Goal: Find specific page/section

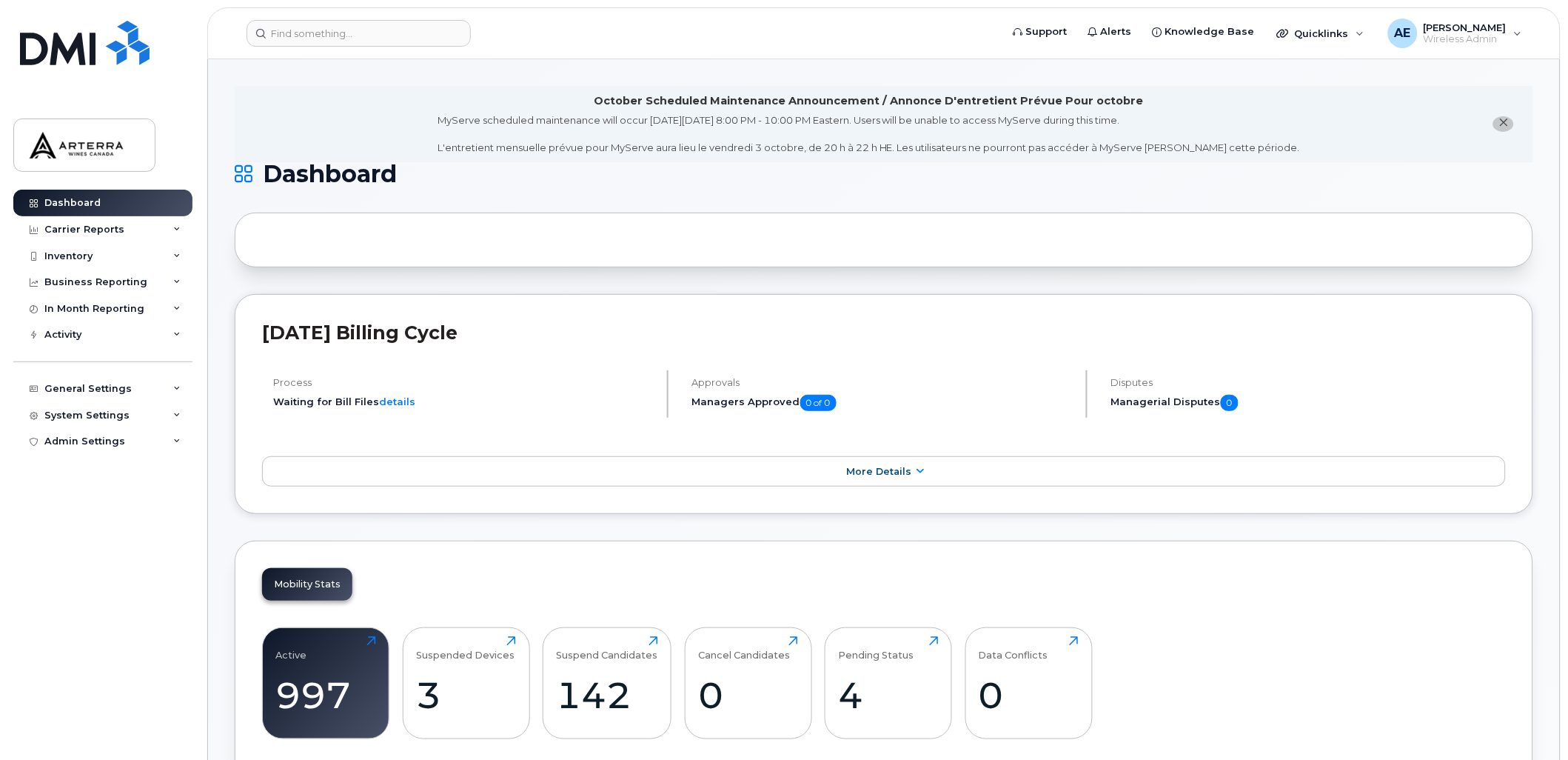
click at [1505, 116] on button "close notification" at bounding box center [1503, 123] width 21 height 15
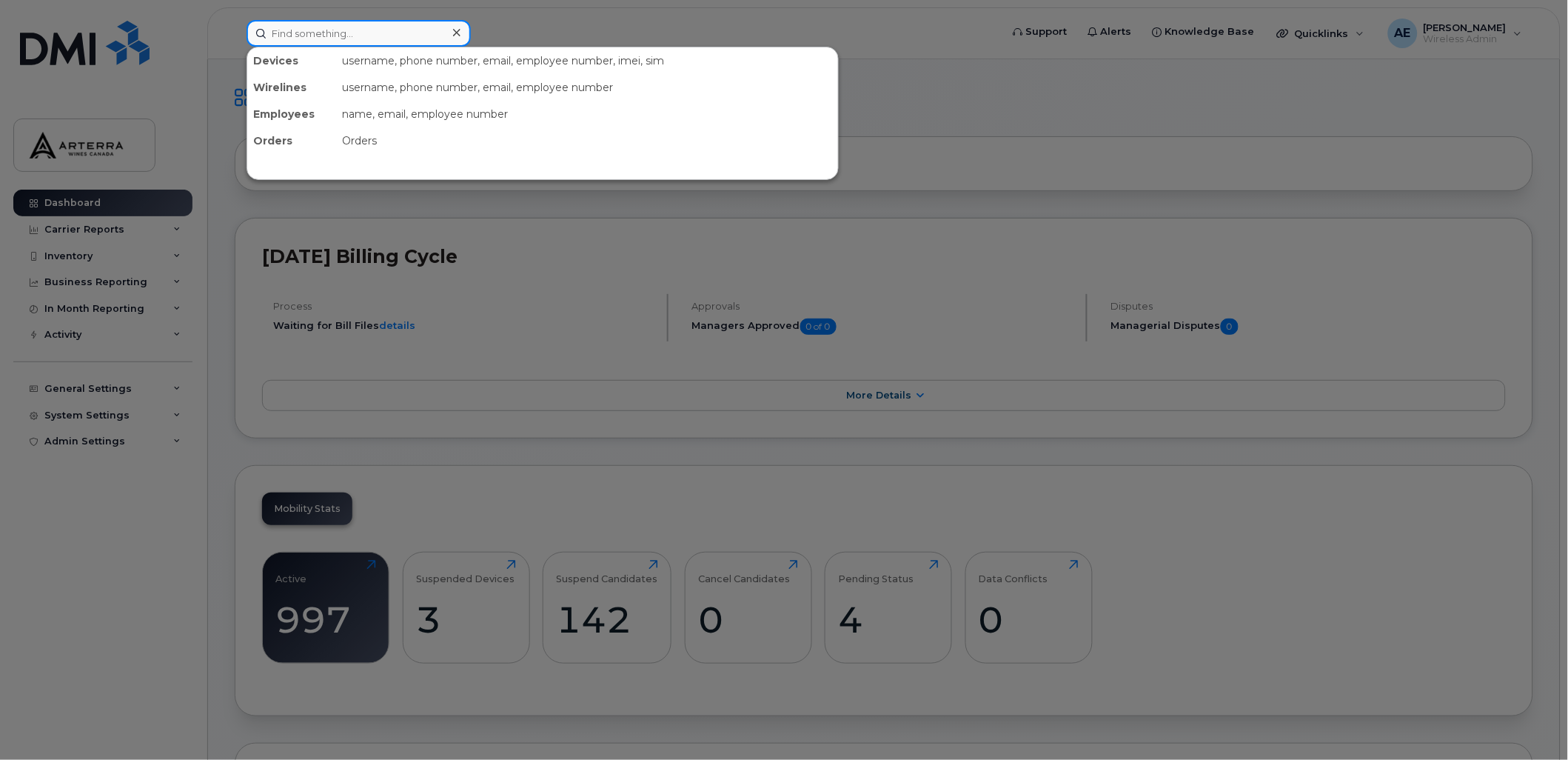
paste input "[PERSON_NAME]"
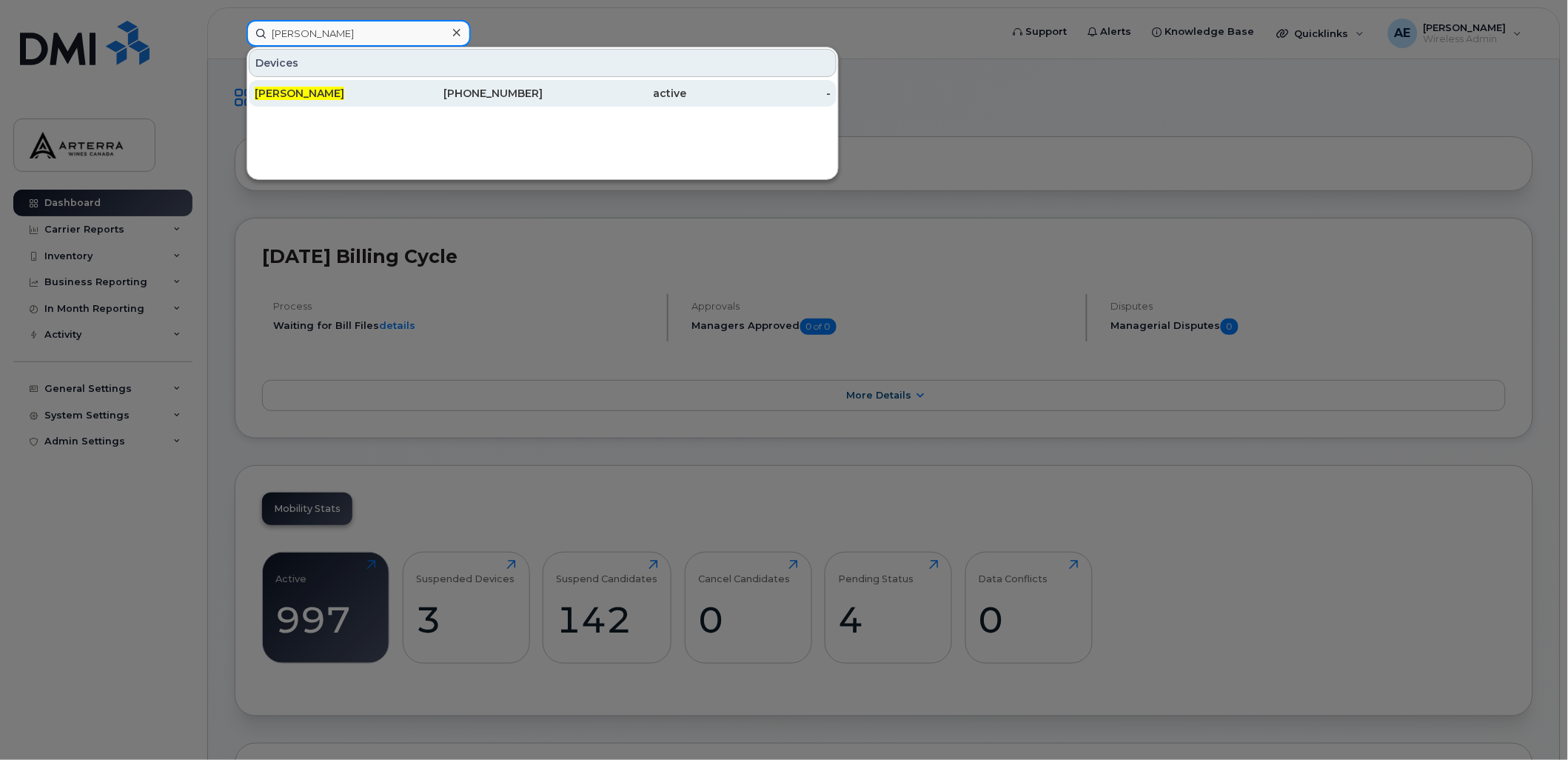
type input "[PERSON_NAME]"
click at [278, 88] on span "[PERSON_NAME]" at bounding box center [299, 93] width 90 height 13
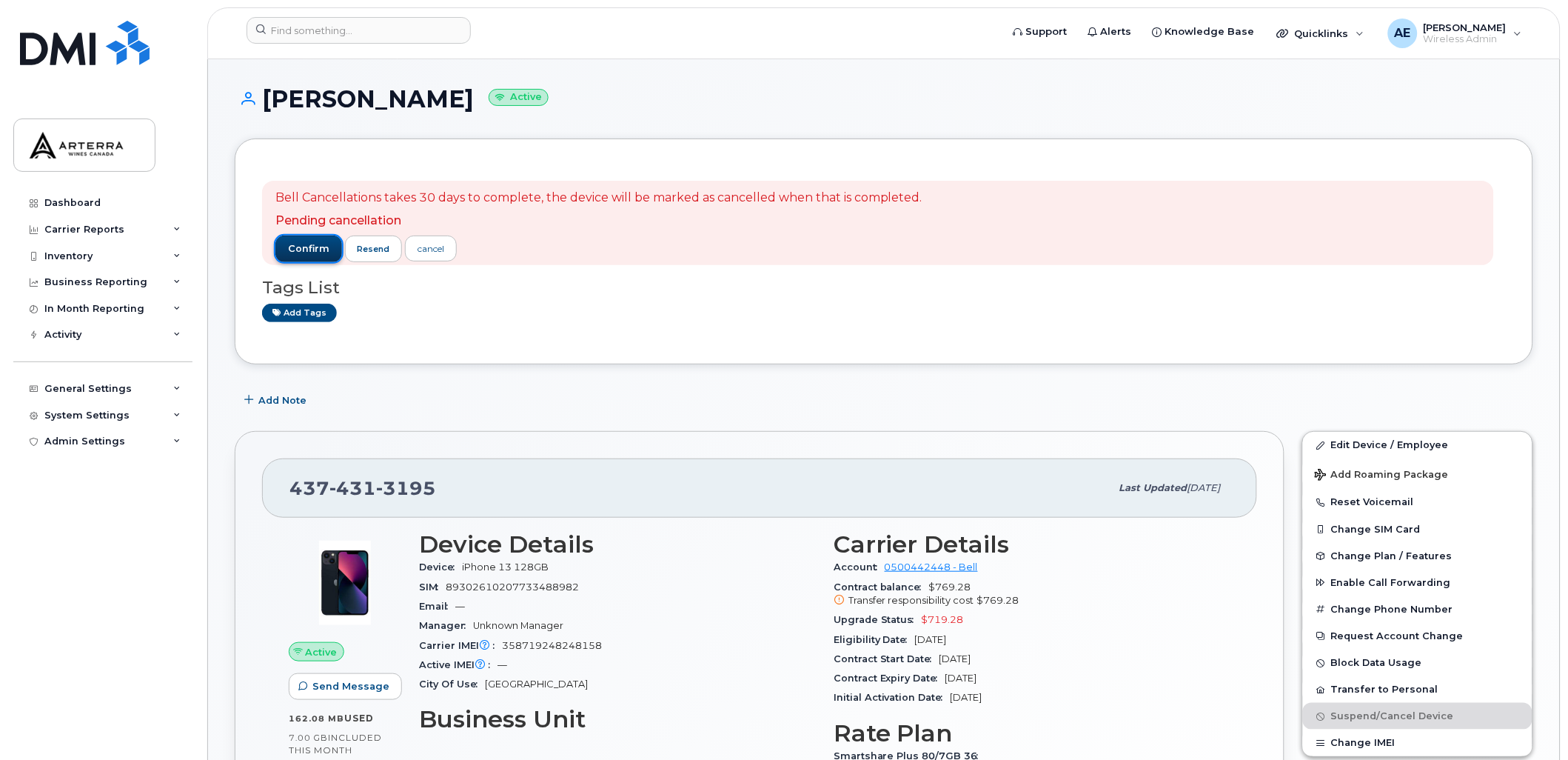
click at [306, 245] on span "confirm" at bounding box center [309, 249] width 41 height 13
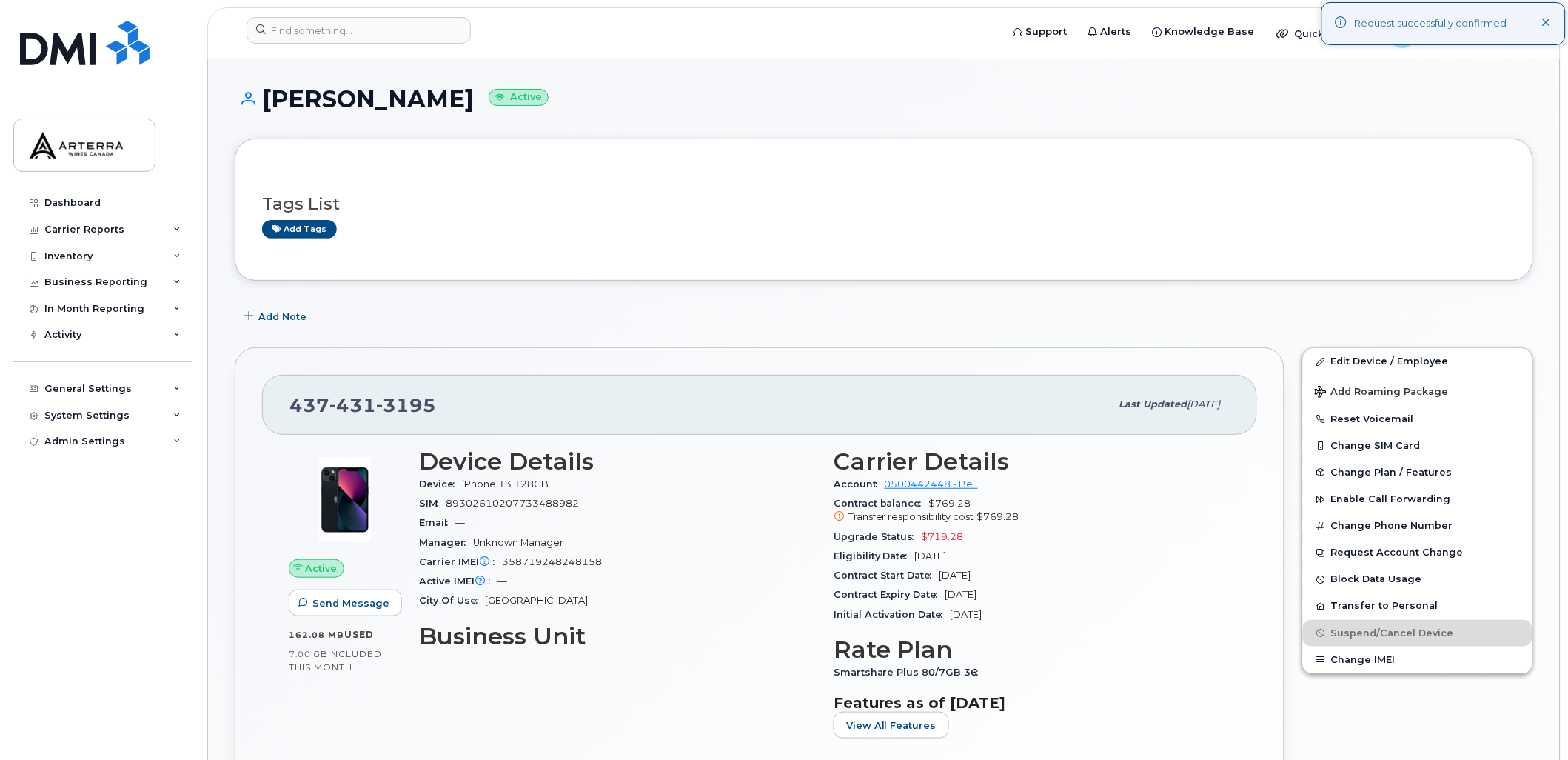
click at [1549, 27] on icon at bounding box center [1547, 23] width 10 height 10
